Goal: Information Seeking & Learning: Learn about a topic

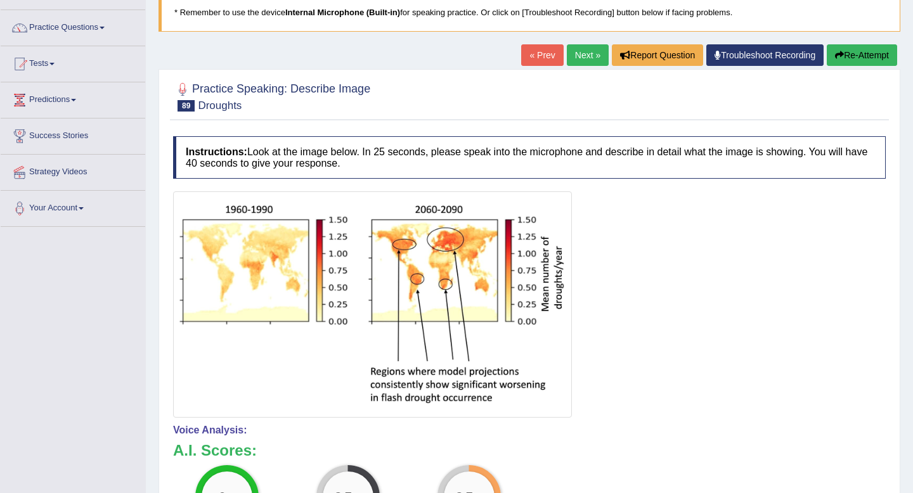
scroll to position [89, 0]
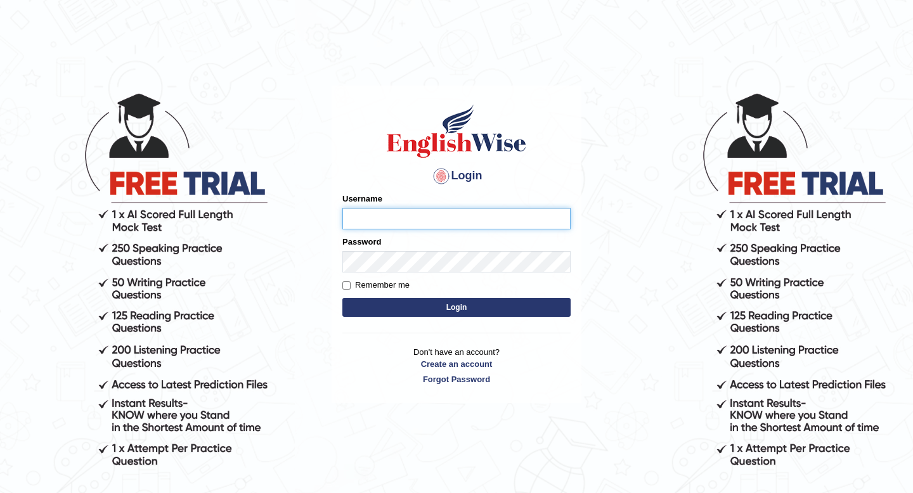
type input "vermaanurag56"
click at [535, 304] on button "Login" at bounding box center [456, 307] width 228 height 19
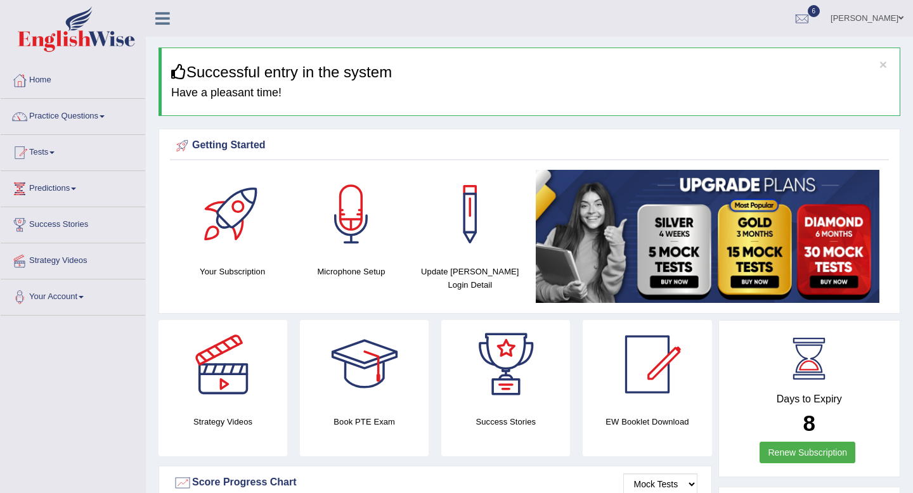
click at [74, 122] on link "Practice Questions" at bounding box center [73, 115] width 145 height 32
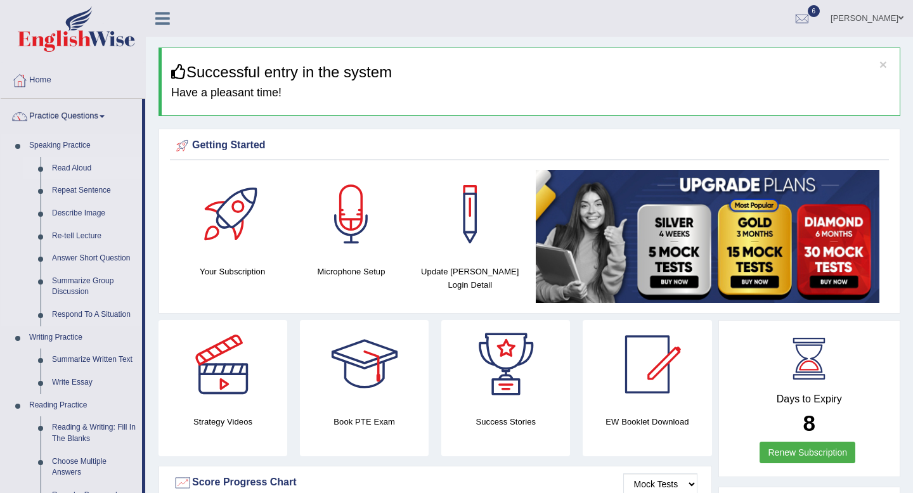
click at [80, 167] on link "Read Aloud" at bounding box center [94, 168] width 96 height 23
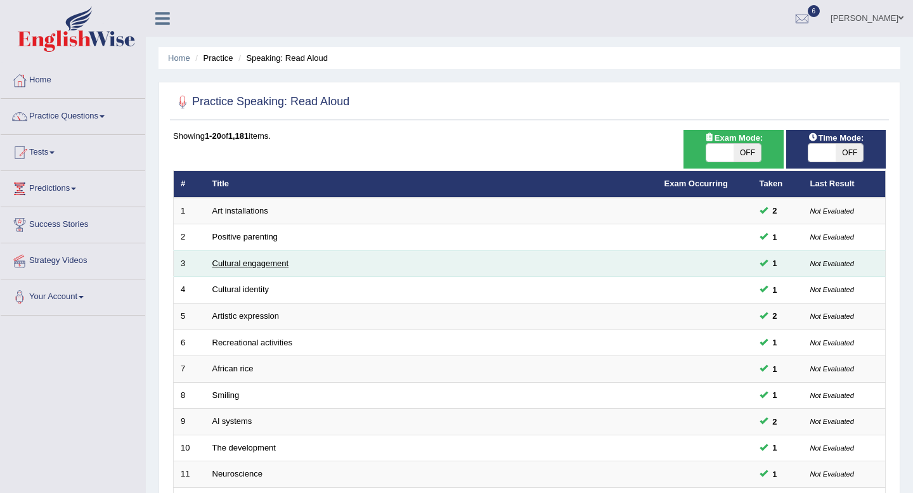
click at [269, 264] on link "Cultural engagement" at bounding box center [250, 264] width 77 height 10
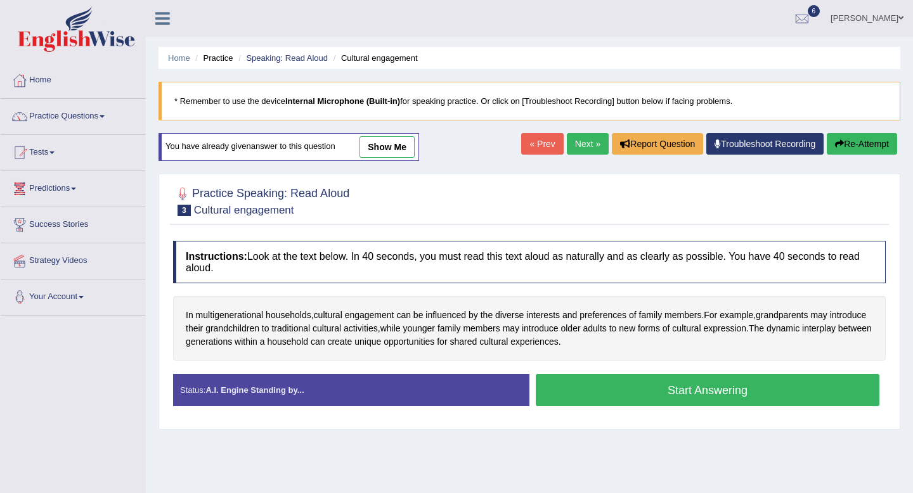
click at [619, 406] on button "Start Answering" at bounding box center [708, 390] width 344 height 32
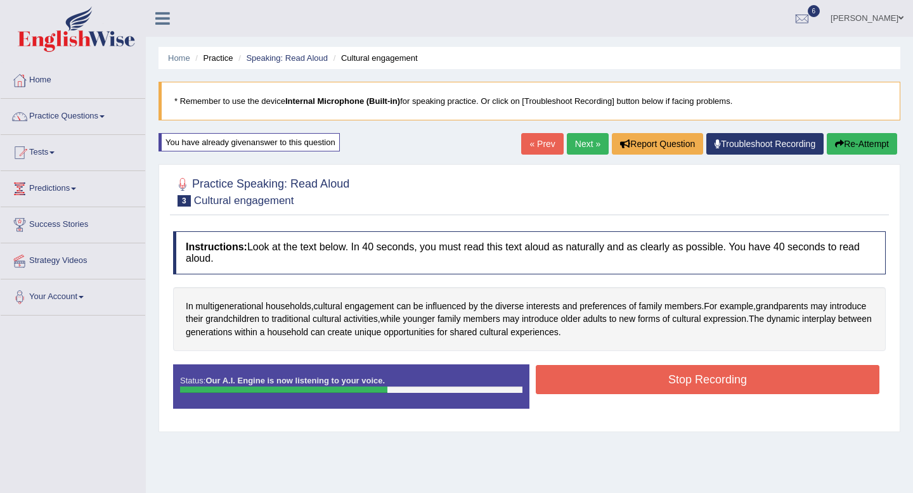
click at [700, 375] on button "Stop Recording" at bounding box center [708, 379] width 344 height 29
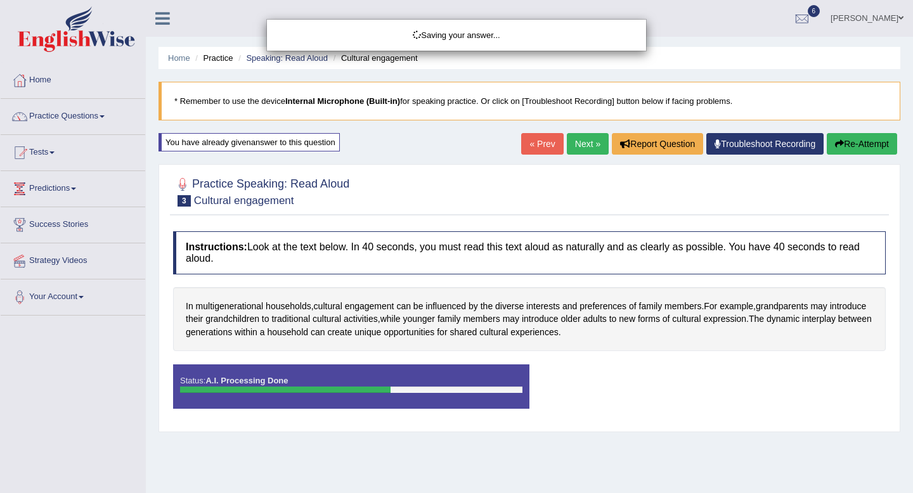
click at [578, 143] on div "Saving your answer..." at bounding box center [456, 246] width 913 height 493
click at [583, 145] on div "Comparing text to speech..." at bounding box center [456, 246] width 913 height 493
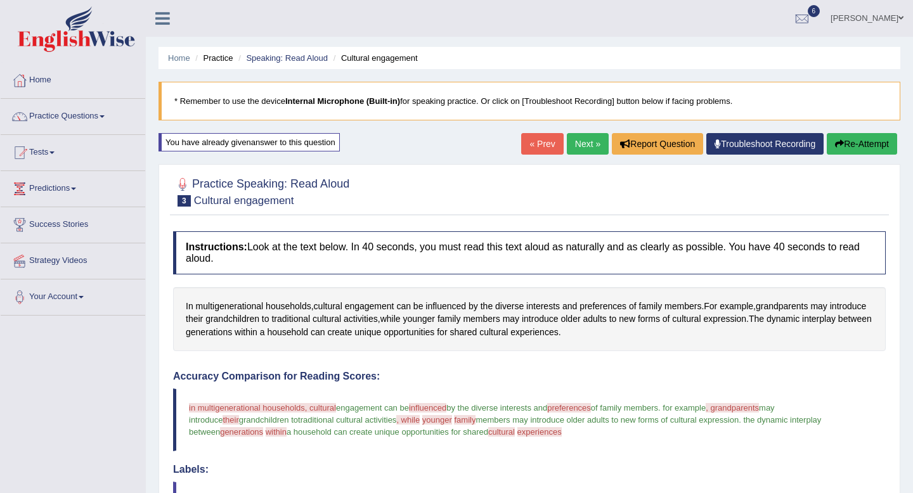
click at [583, 145] on link "Next »" at bounding box center [588, 144] width 42 height 22
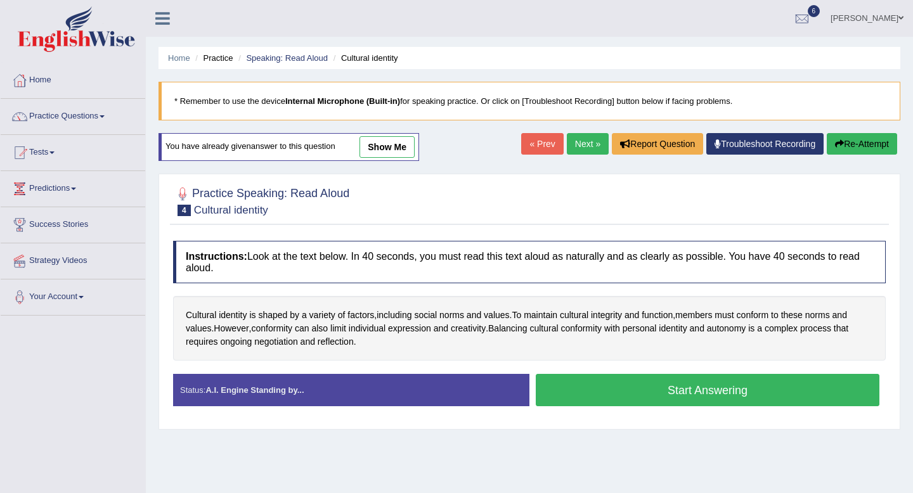
click at [592, 385] on button "Start Answering" at bounding box center [708, 390] width 344 height 32
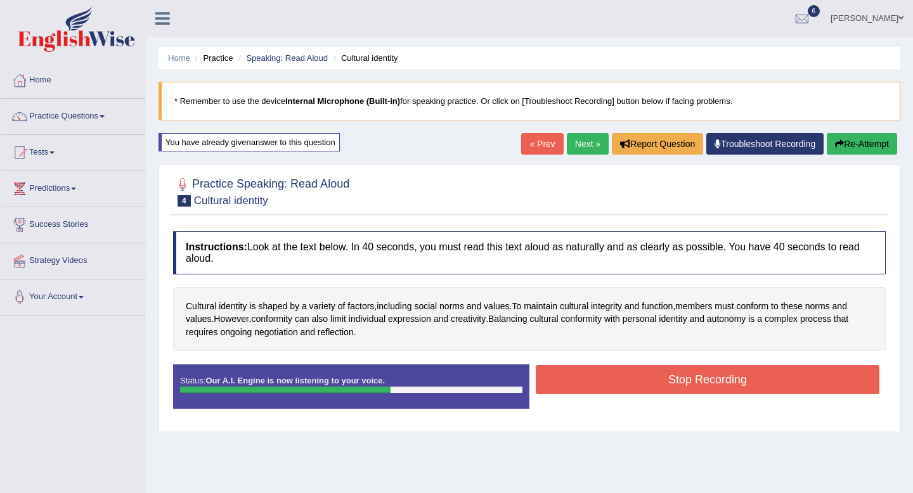
click at [718, 390] on button "Stop Recording" at bounding box center [708, 379] width 344 height 29
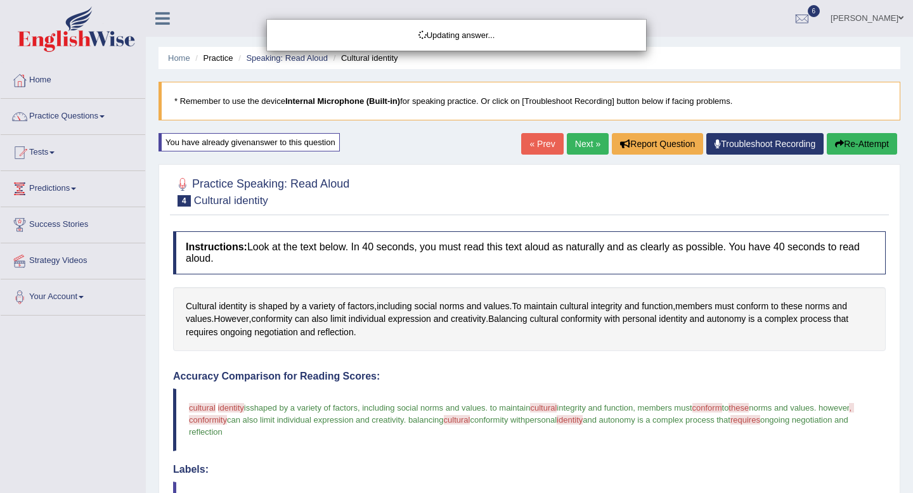
click at [108, 114] on div "Updating answer..." at bounding box center [456, 246] width 913 height 493
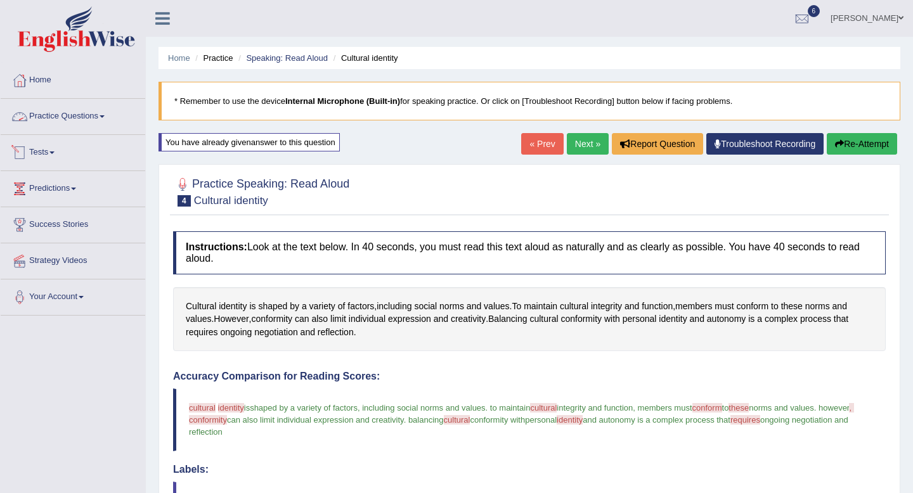
click at [105, 117] on span at bounding box center [102, 116] width 5 height 3
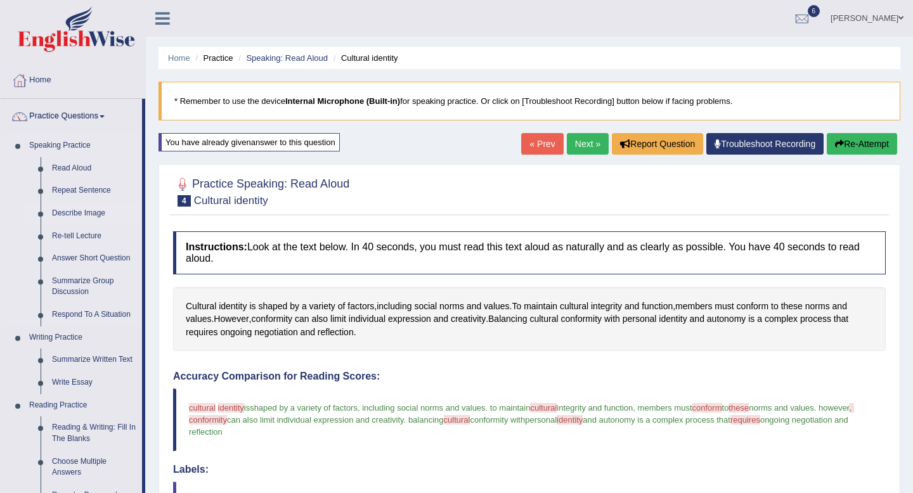
click at [91, 207] on link "Describe Image" at bounding box center [94, 213] width 96 height 23
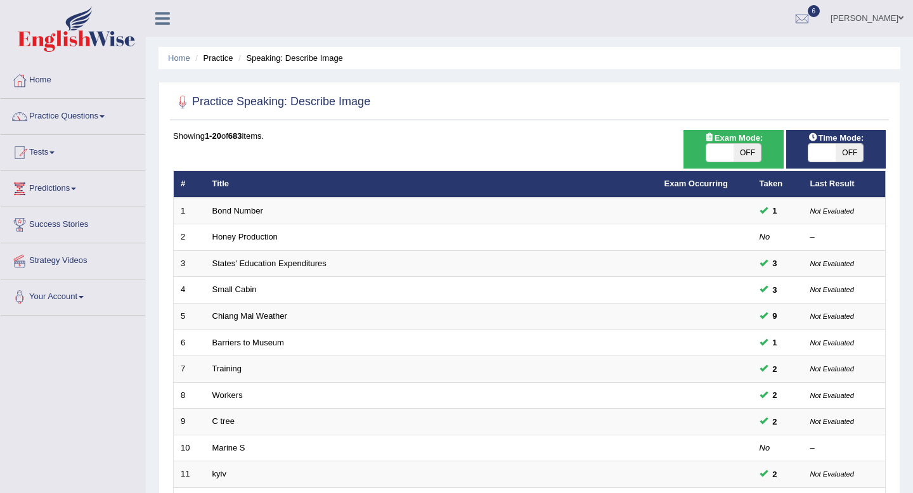
click at [328, 401] on td "Workers" at bounding box center [431, 395] width 452 height 27
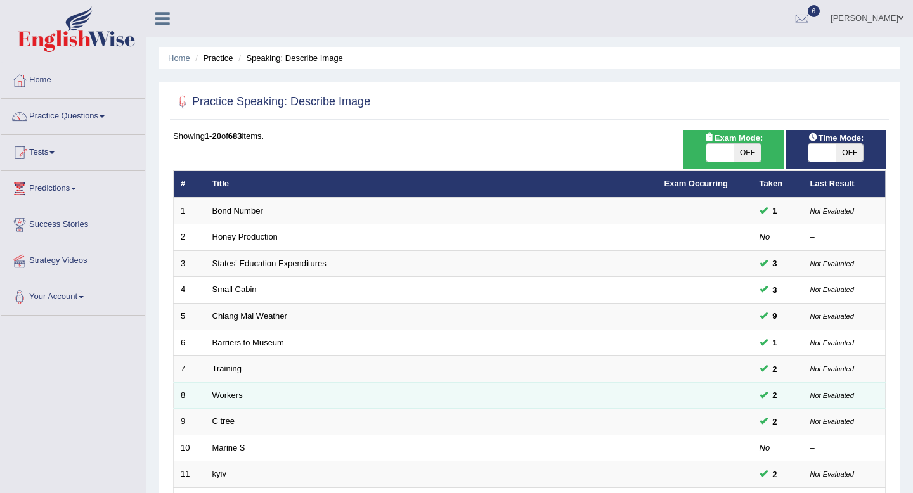
click at [235, 392] on link "Workers" at bounding box center [227, 396] width 30 height 10
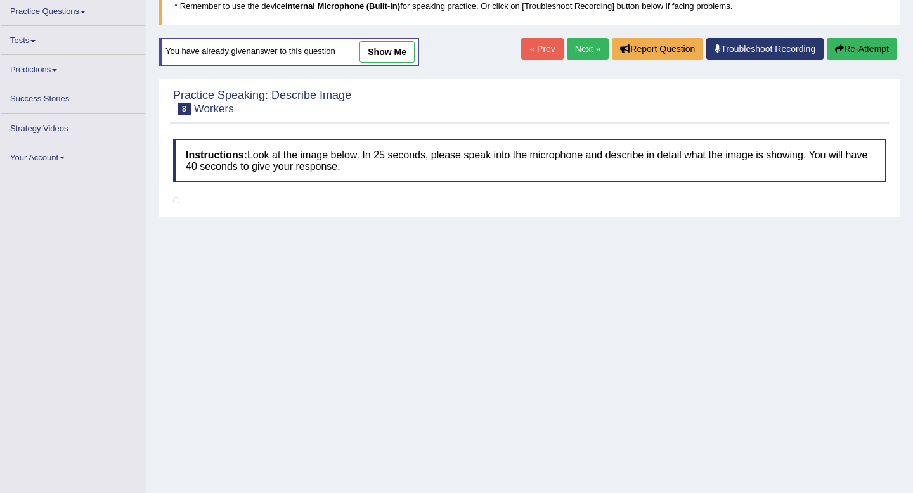
scroll to position [85, 0]
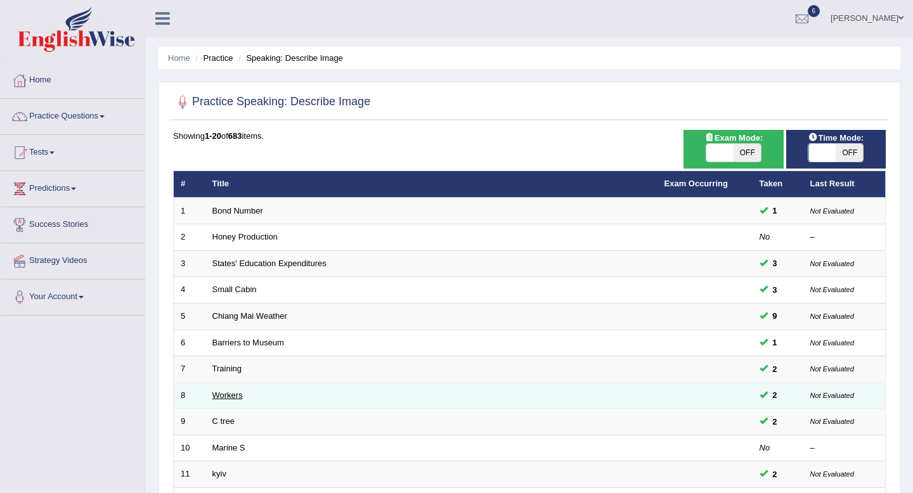
click at [232, 393] on link "Workers" at bounding box center [227, 396] width 30 height 10
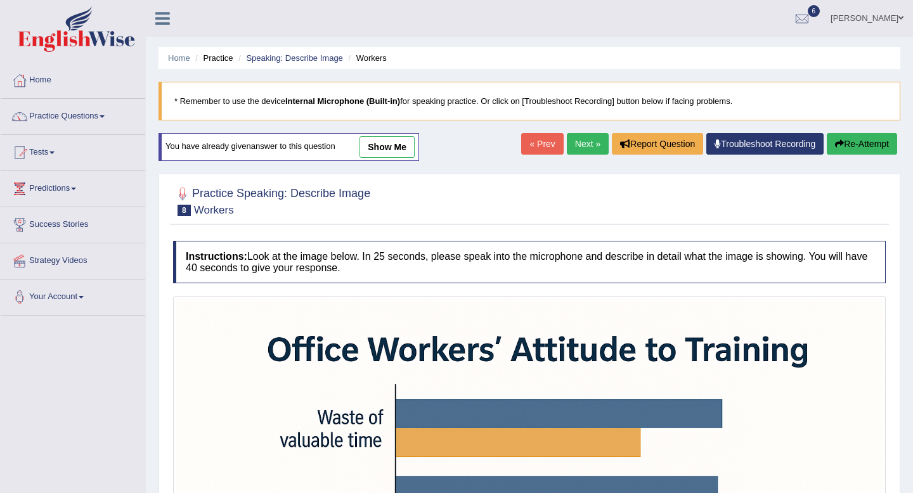
click at [584, 144] on link "Next »" at bounding box center [588, 144] width 42 height 22
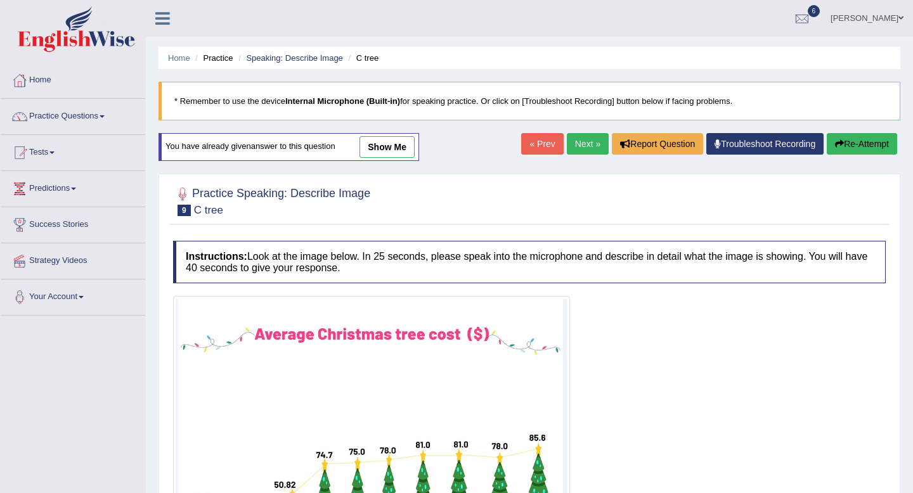
click at [573, 148] on link "Next »" at bounding box center [588, 144] width 42 height 22
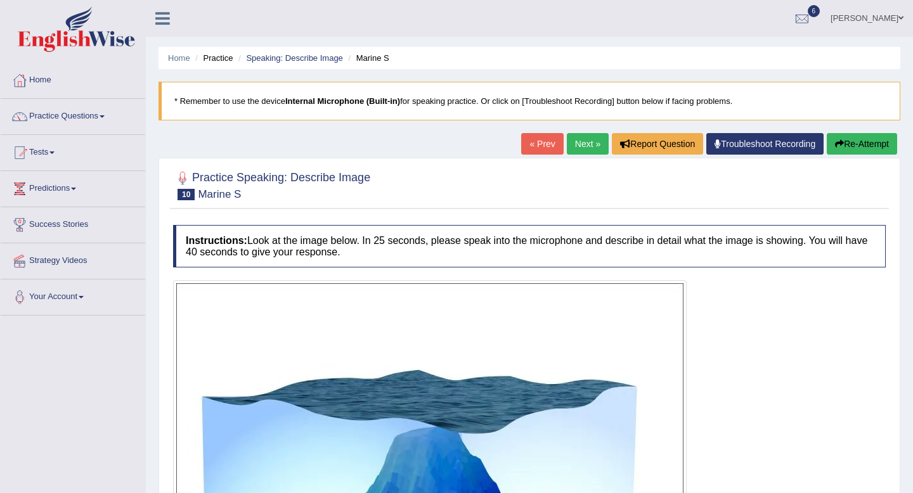
click at [583, 146] on link "Next »" at bounding box center [588, 144] width 42 height 22
